Goal: Task Accomplishment & Management: Complete application form

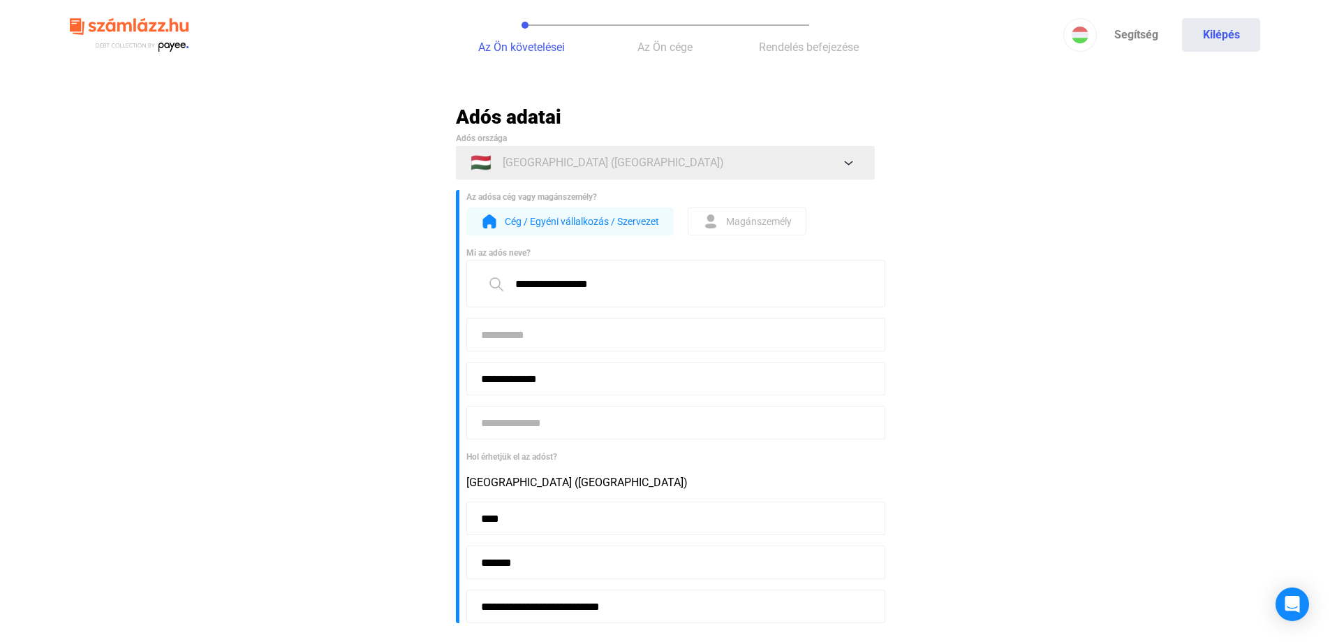
scroll to position [70, 0]
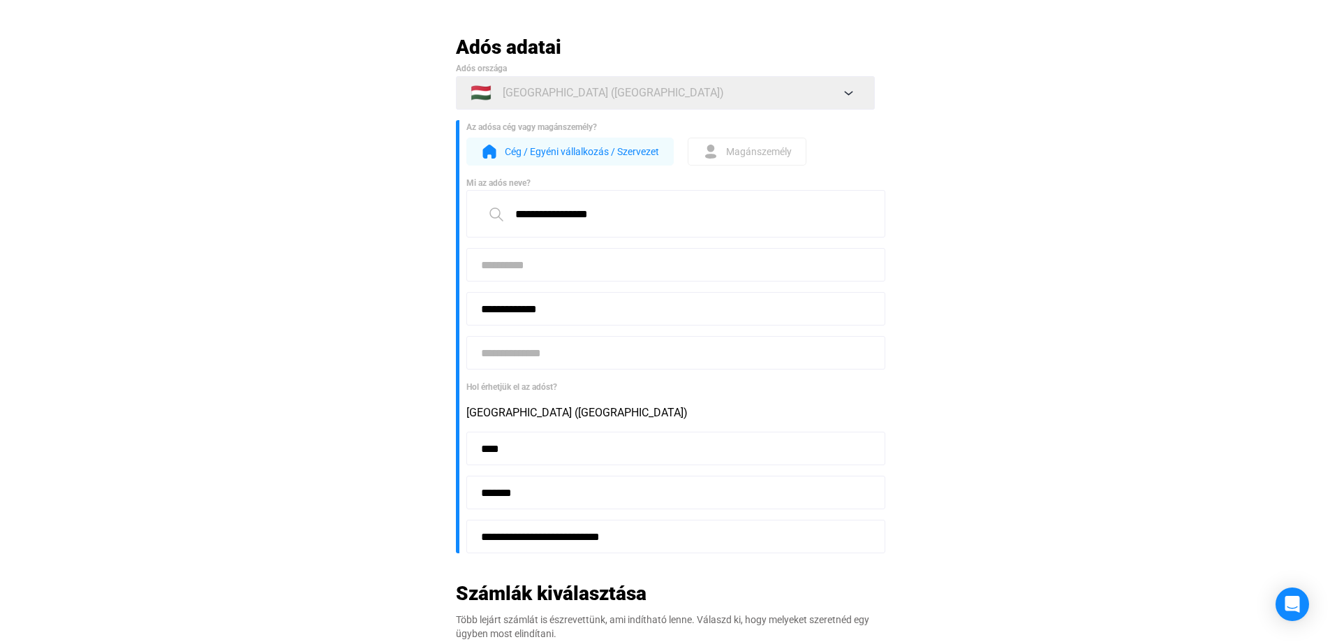
click at [539, 260] on input at bounding box center [675, 265] width 419 height 34
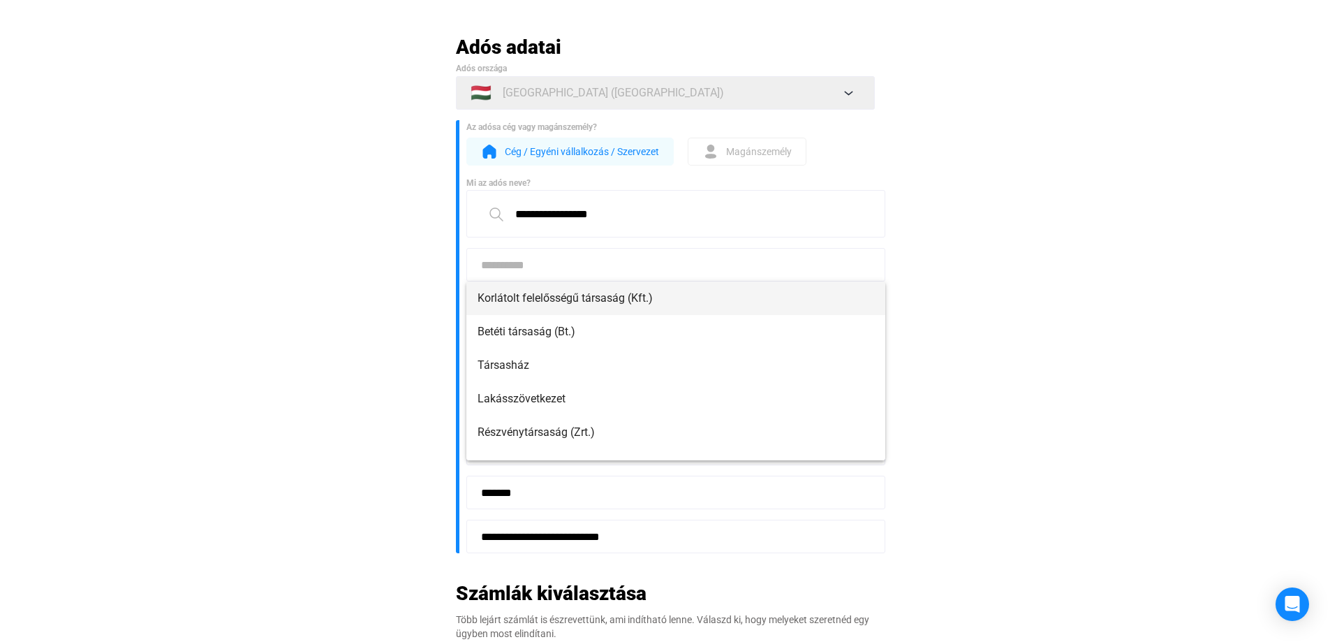
drag, startPoint x: 561, startPoint y: 295, endPoint x: 587, endPoint y: 308, distance: 28.7
click at [561, 295] on span "Korlátolt felelősségű társaság (Kft.)" at bounding box center [676, 298] width 397 height 17
type input "**********"
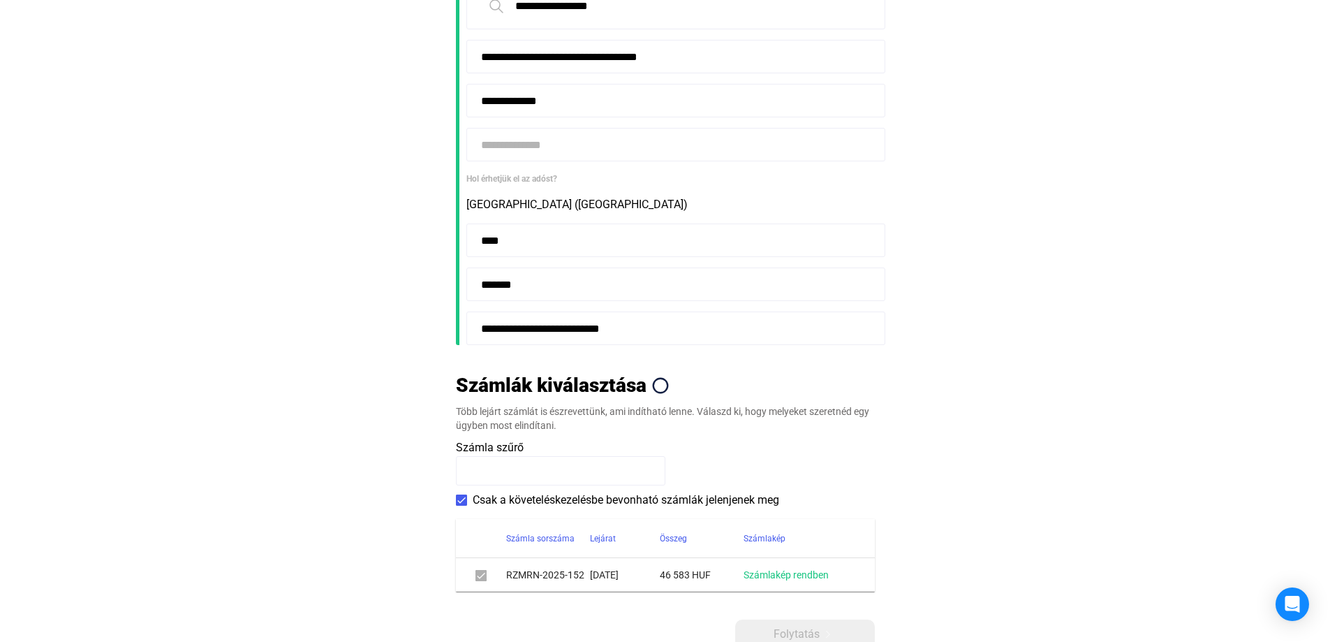
scroll to position [419, 0]
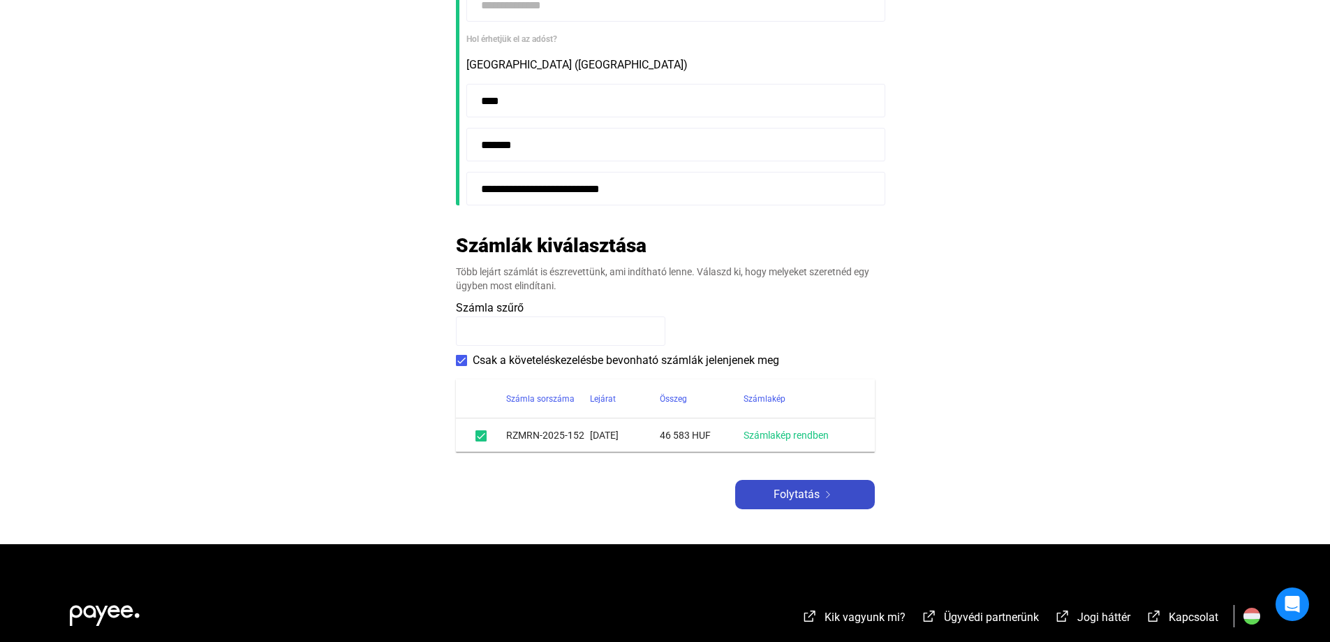
click at [808, 493] on span "Folytatás" at bounding box center [797, 494] width 46 height 17
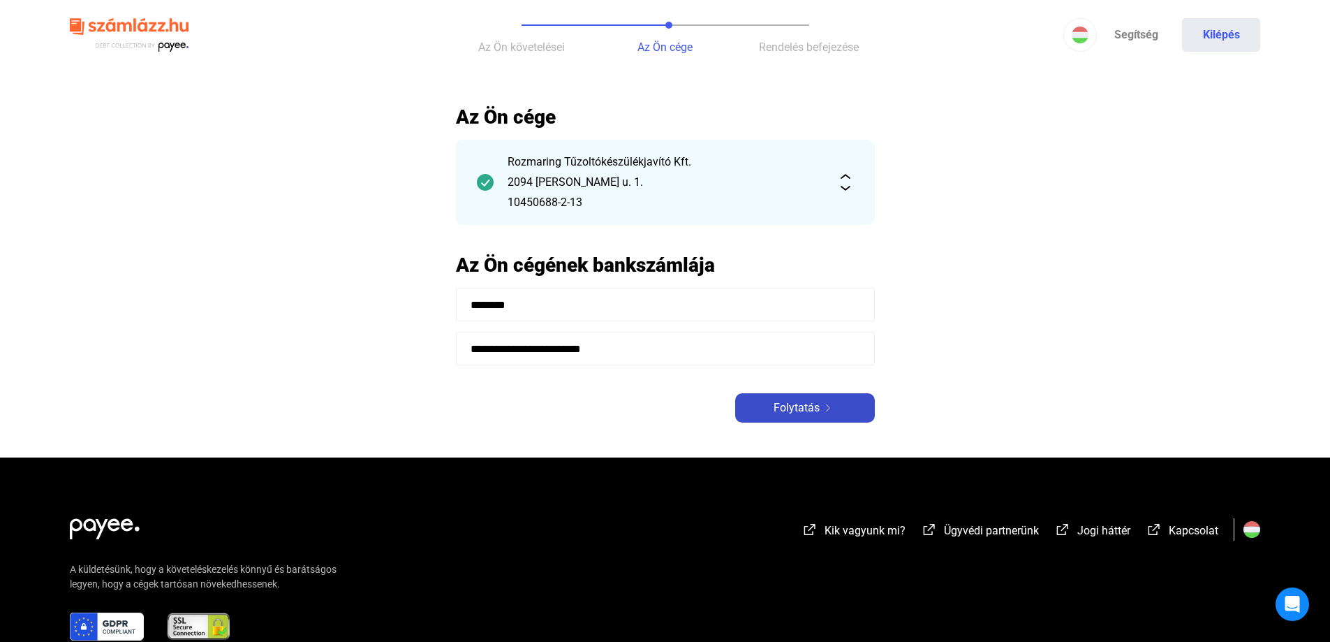
click at [852, 406] on div "Folytatás" at bounding box center [804, 407] width 131 height 17
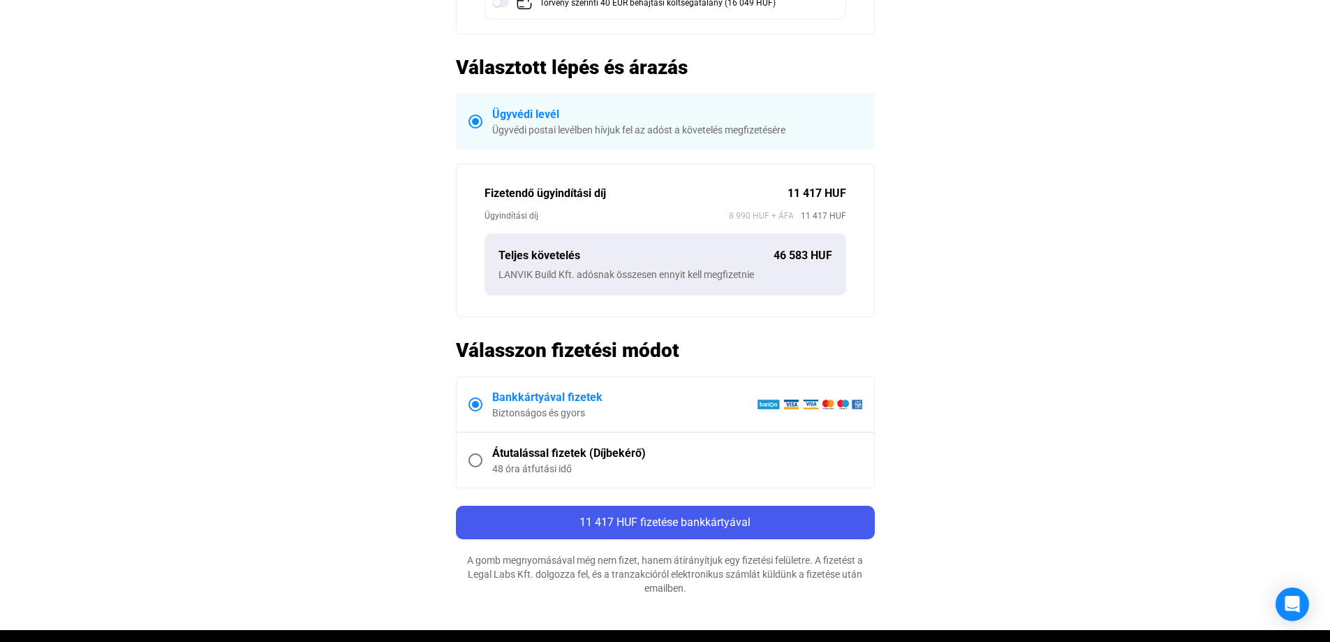
scroll to position [349, 0]
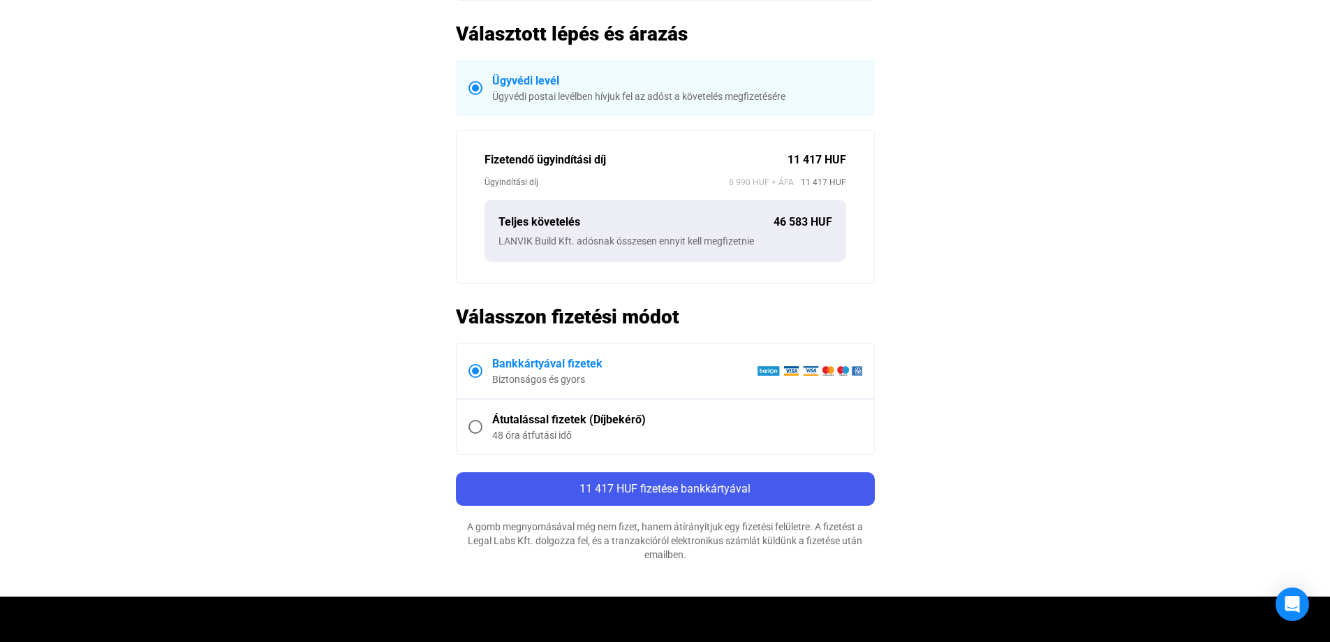
click at [473, 422] on span at bounding box center [475, 427] width 14 height 14
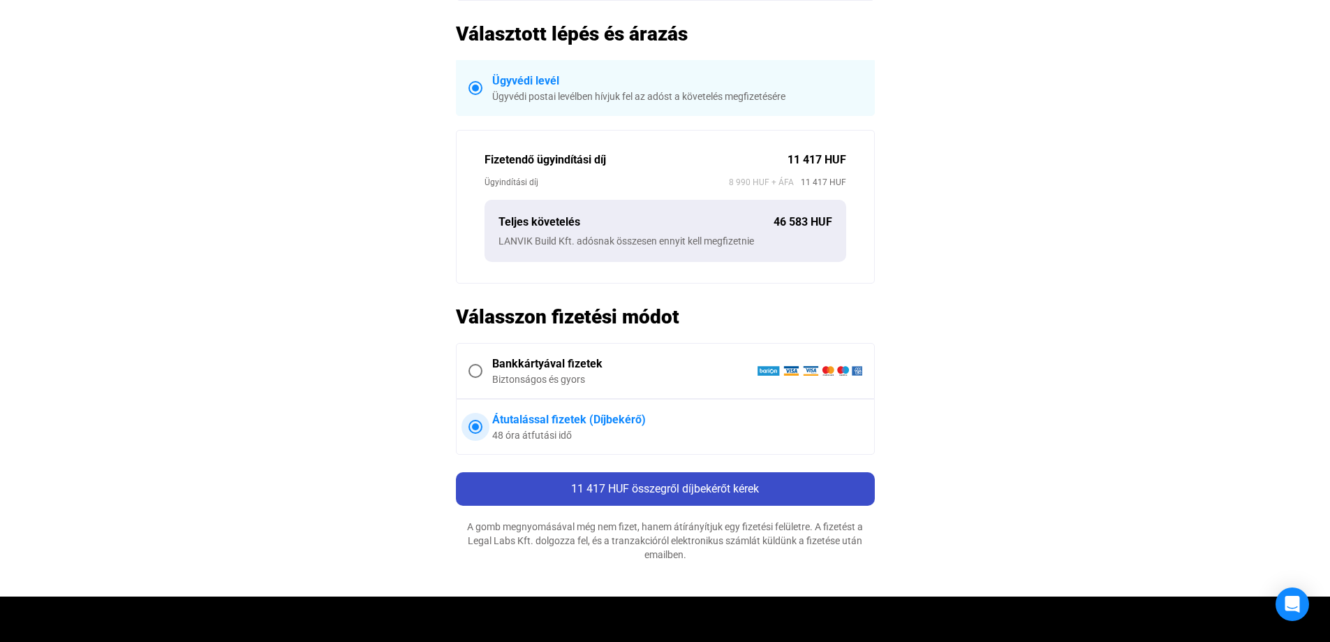
click at [753, 492] on span "11 417 HUF összegről díjbekérőt kérek" at bounding box center [665, 488] width 188 height 13
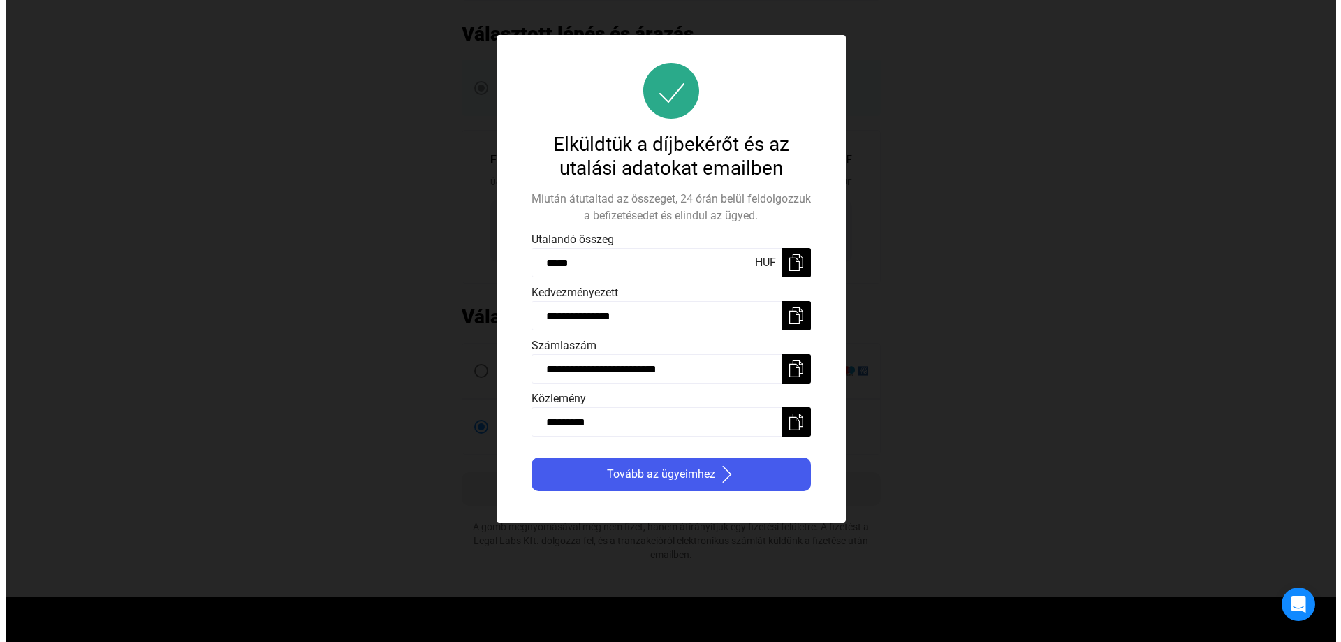
scroll to position [0, 0]
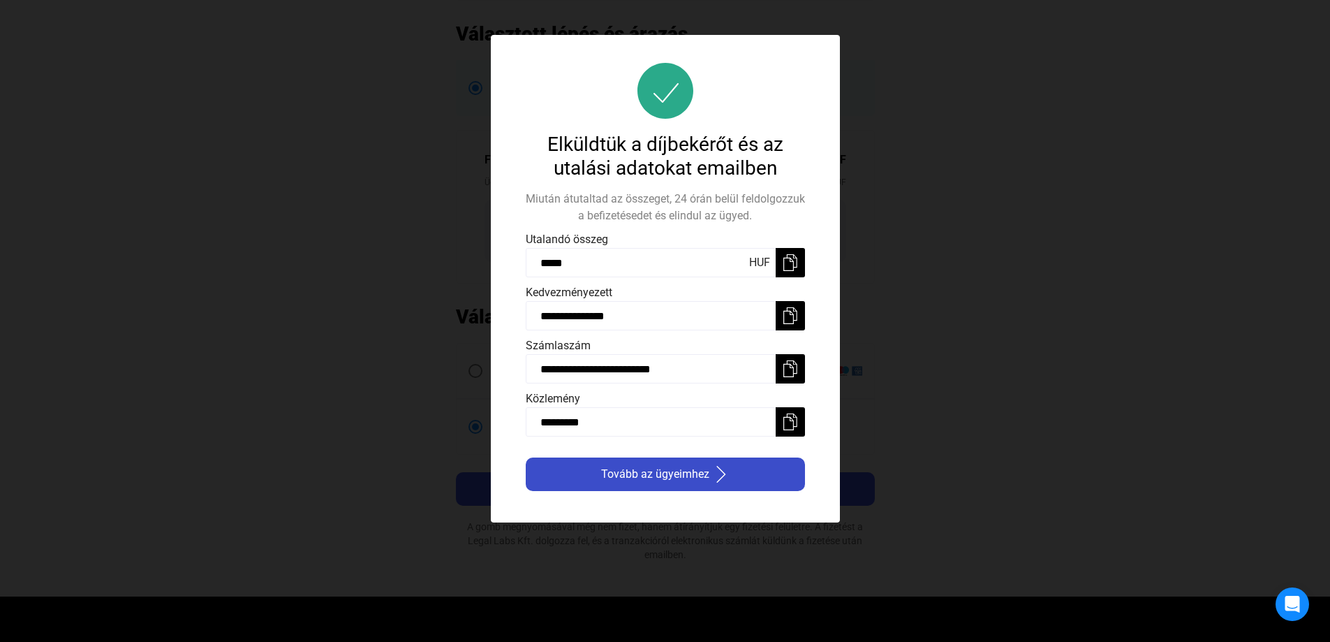
click at [710, 474] on payee-icon "button" at bounding box center [719, 474] width 20 height 17
